Goal: Information Seeking & Learning: Learn about a topic

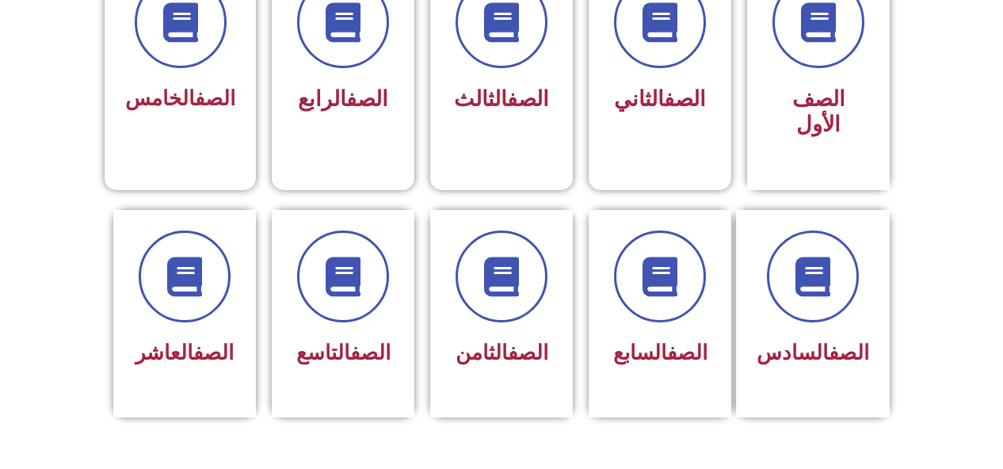
scroll to position [494, 0]
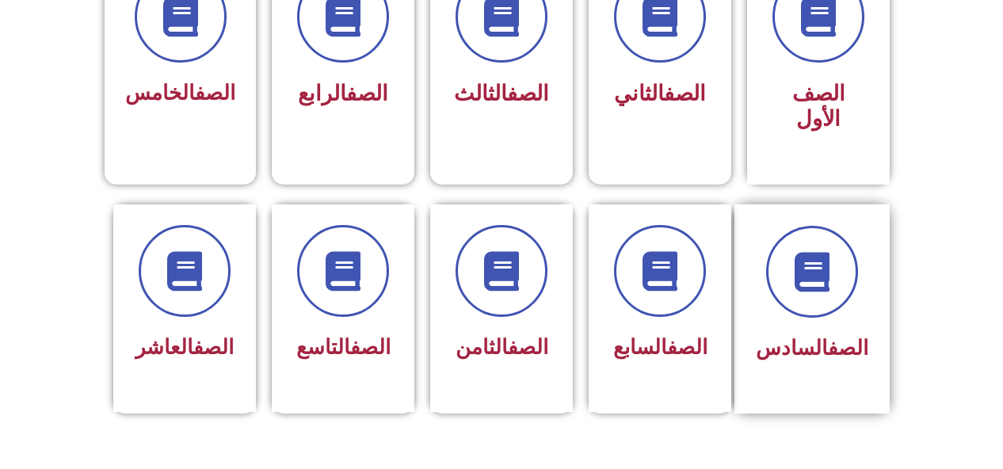
click at [809, 336] on span "الصف السادس" at bounding box center [812, 348] width 112 height 24
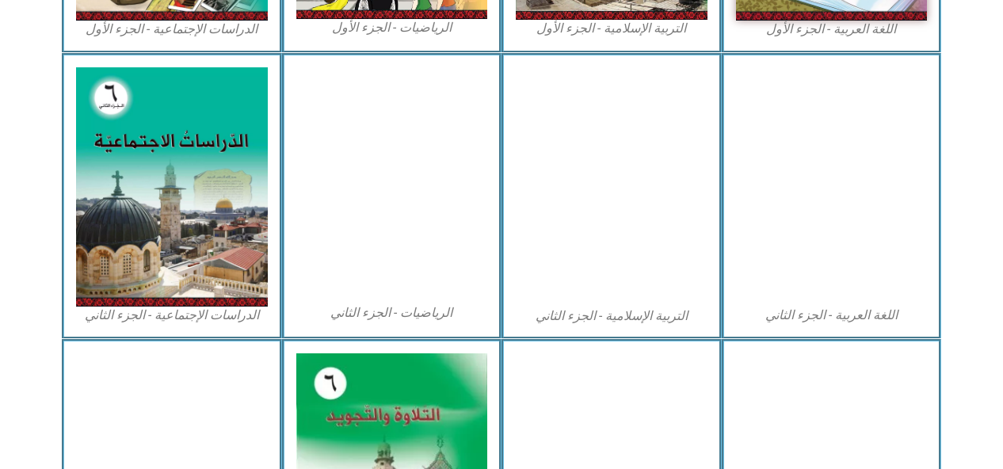
scroll to position [749, 0]
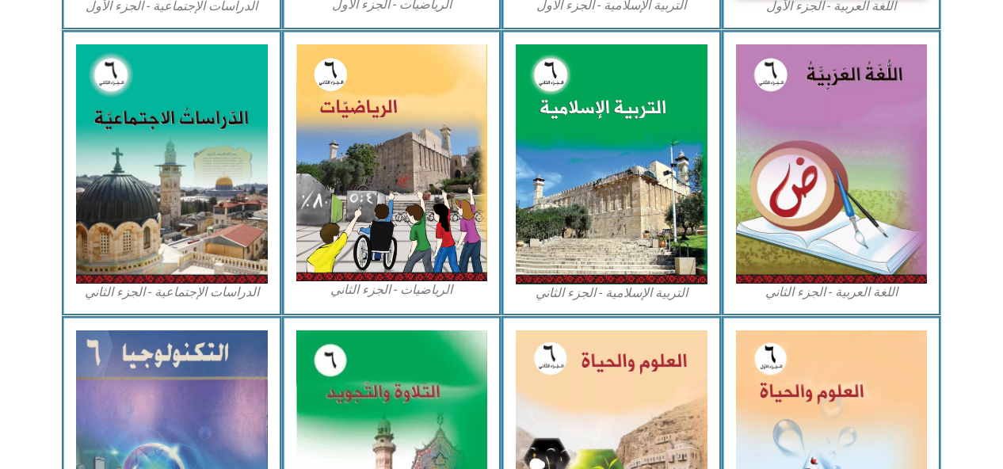
click at [771, 394] on img at bounding box center [832, 447] width 192 height 234
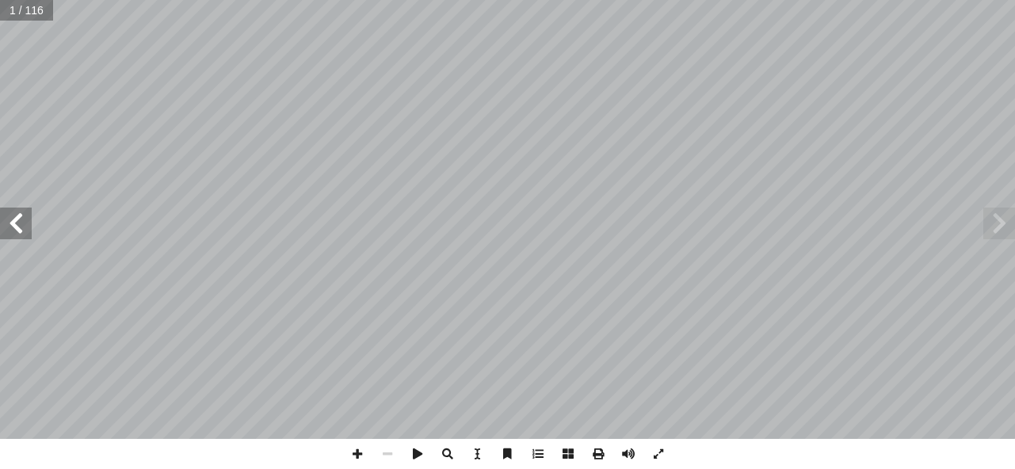
click at [13, 222] on span at bounding box center [16, 224] width 32 height 32
click at [12, 222] on span at bounding box center [16, 224] width 32 height 32
click at [9, 226] on span at bounding box center [16, 224] width 32 height 32
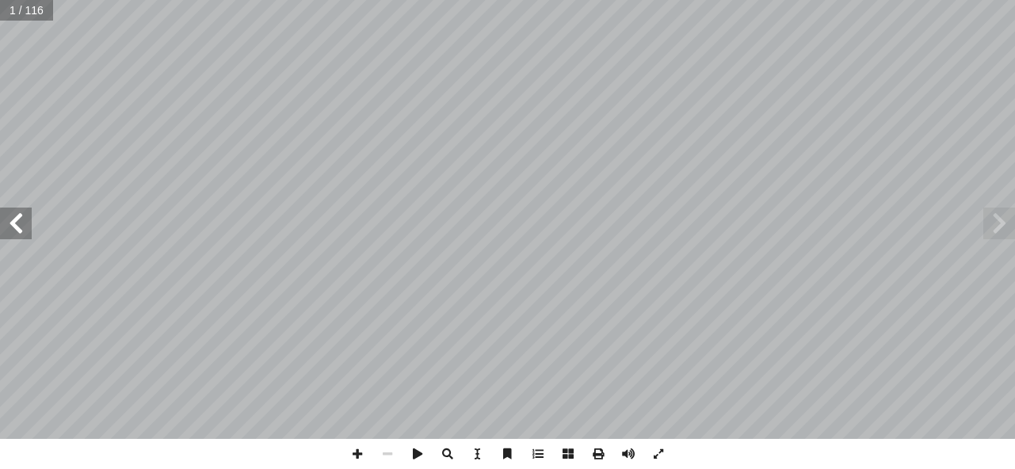
click at [9, 226] on span at bounding box center [16, 224] width 32 height 32
click at [12, 230] on span at bounding box center [16, 224] width 32 height 32
click at [17, 226] on span at bounding box center [16, 224] width 32 height 32
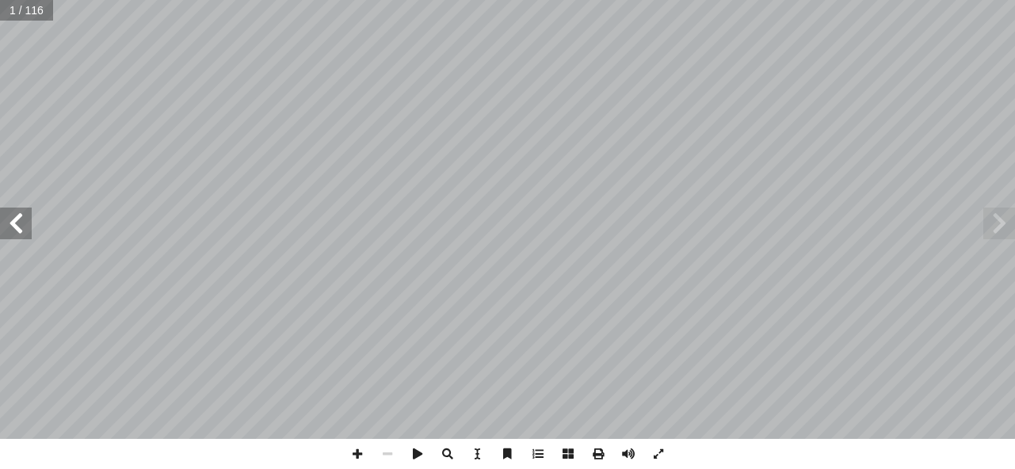
click at [21, 234] on span at bounding box center [16, 224] width 32 height 32
click at [17, 230] on span at bounding box center [16, 224] width 32 height 32
click at [14, 222] on span at bounding box center [16, 224] width 32 height 32
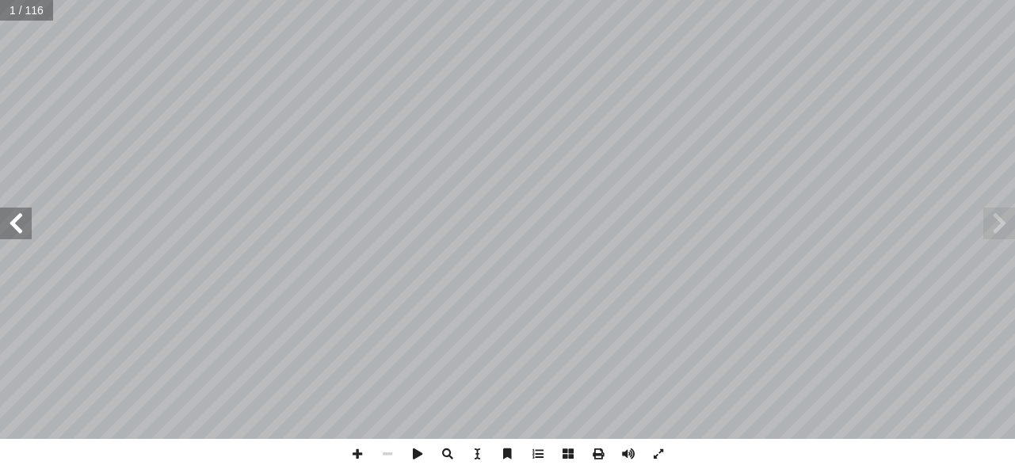
click at [14, 222] on span at bounding box center [16, 224] width 32 height 32
click at [21, 225] on span at bounding box center [16, 224] width 32 height 32
click at [20, 214] on span at bounding box center [16, 224] width 32 height 32
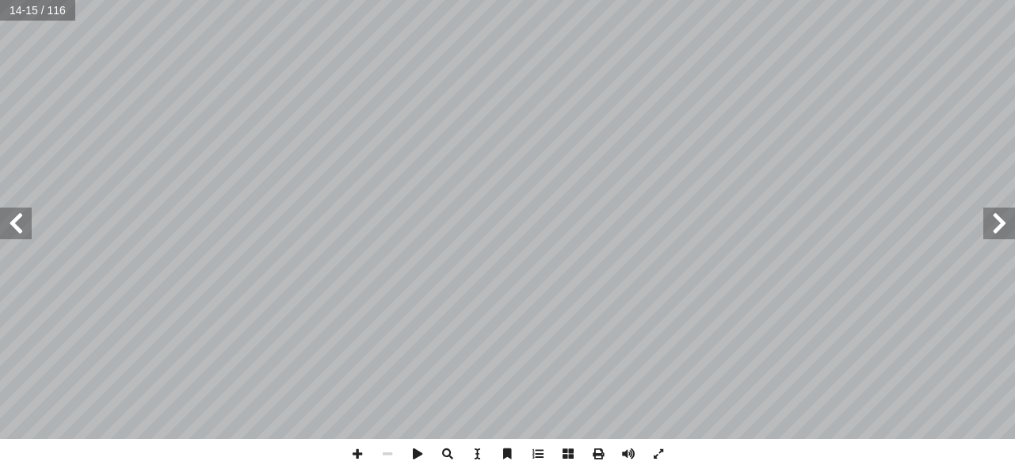
click at [18, 218] on span at bounding box center [16, 224] width 32 height 32
click at [17, 222] on span at bounding box center [16, 224] width 32 height 32
click at [16, 211] on span at bounding box center [16, 224] width 32 height 32
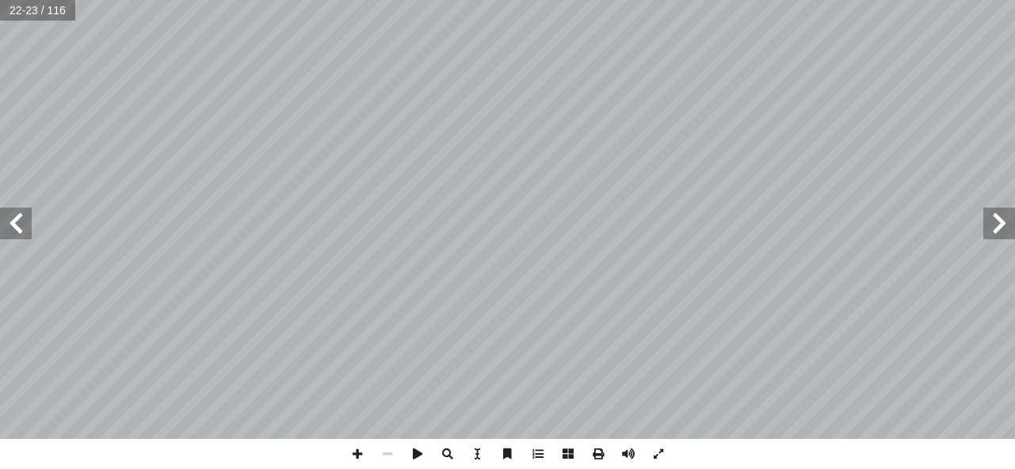
click at [997, 215] on span at bounding box center [999, 224] width 32 height 32
